Goal: Navigation & Orientation: Find specific page/section

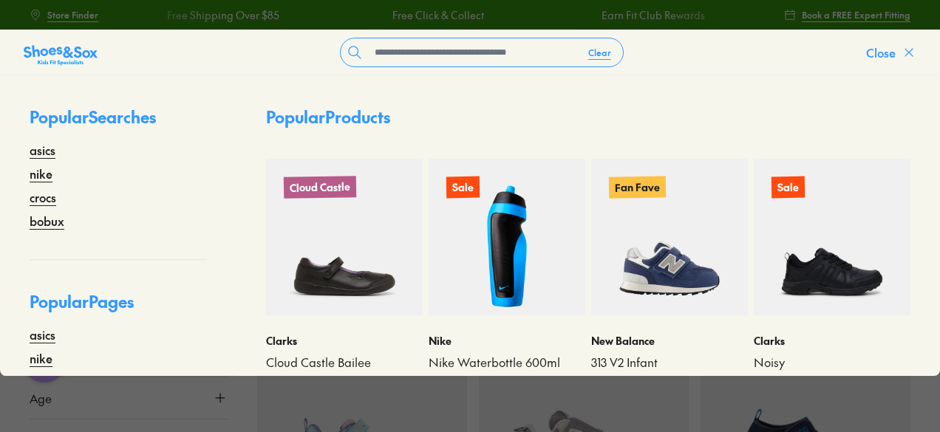
click at [904, 52] on icon at bounding box center [908, 52] width 15 height 15
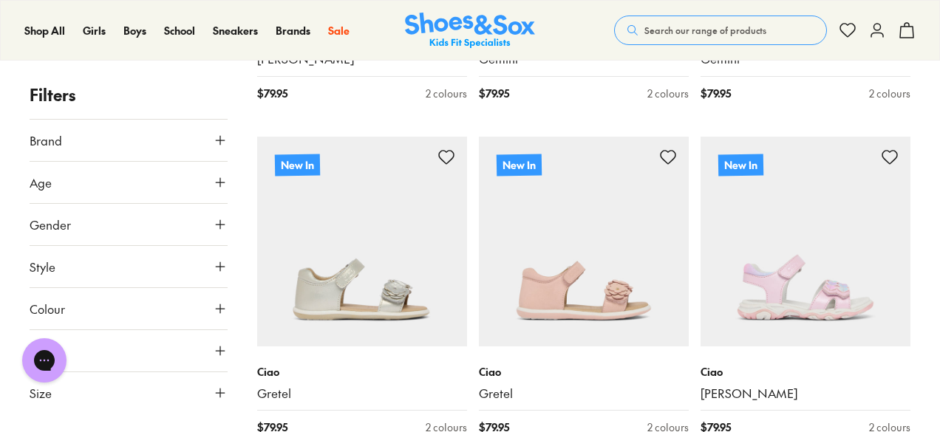
scroll to position [2290, 0]
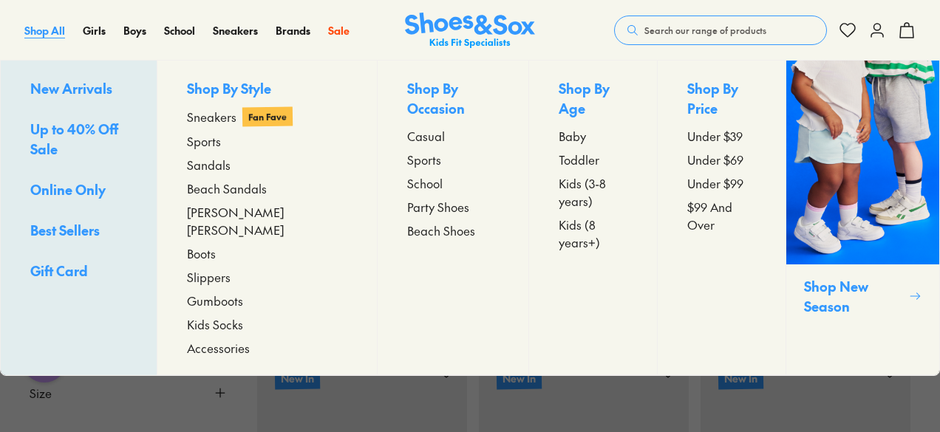
click at [47, 25] on span "Shop All" at bounding box center [44, 30] width 41 height 15
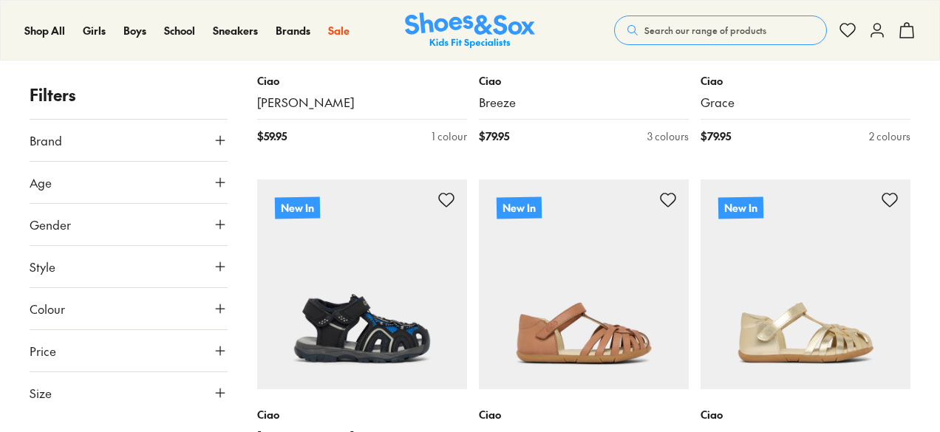
click at [431, 32] on img at bounding box center [470, 31] width 130 height 36
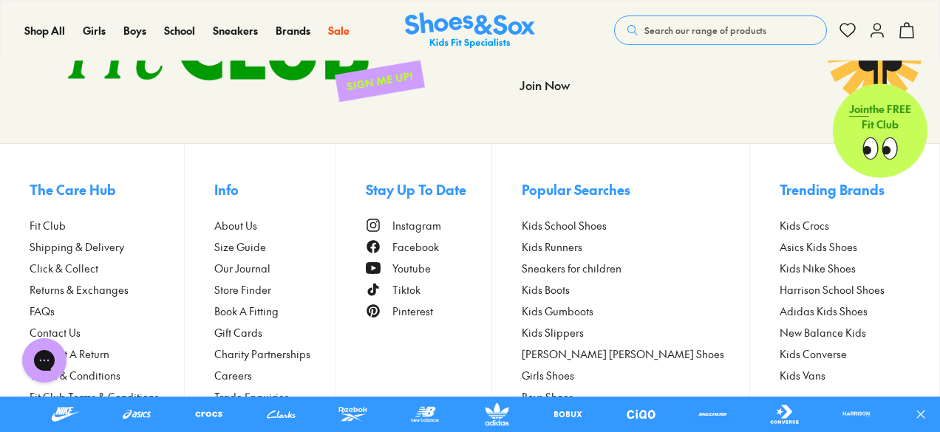
scroll to position [3835, 0]
